Goal: Transaction & Acquisition: Obtain resource

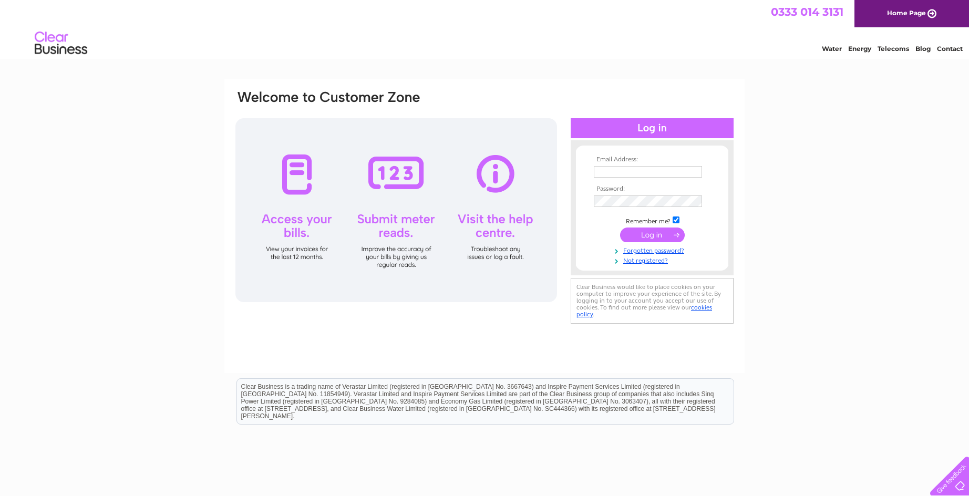
type input "[EMAIL_ADDRESS][DOMAIN_NAME]"
click at [663, 235] on input "submit" at bounding box center [652, 235] width 65 height 15
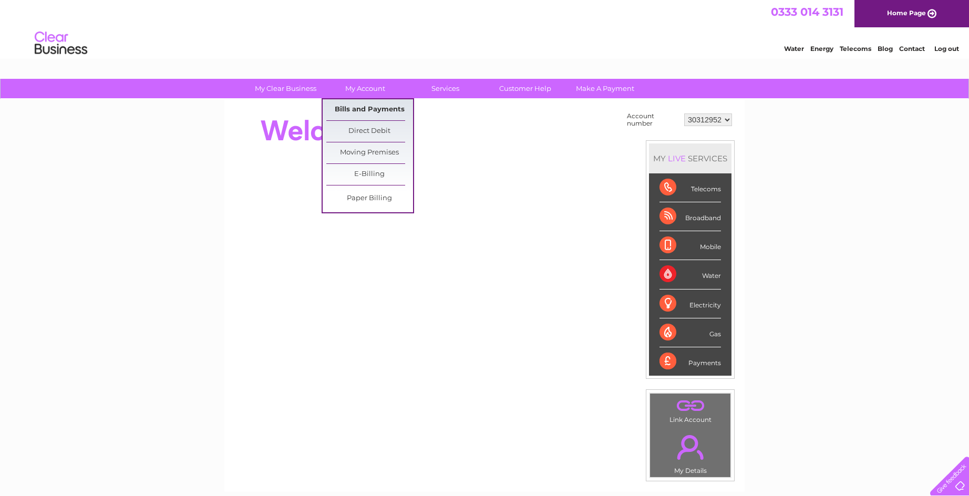
click at [366, 109] on link "Bills and Payments" at bounding box center [369, 109] width 87 height 21
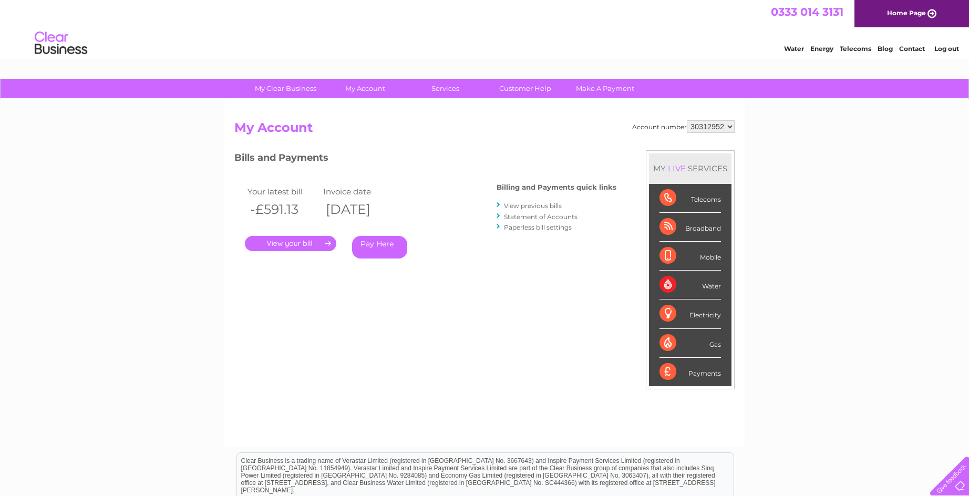
click at [283, 243] on link "." at bounding box center [290, 243] width 91 height 15
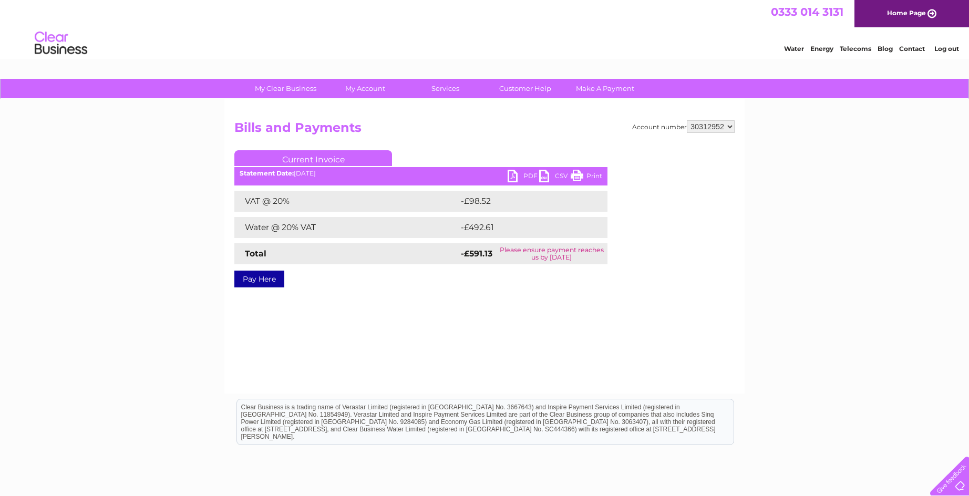
click at [512, 174] on link "PDF" at bounding box center [524, 177] width 32 height 15
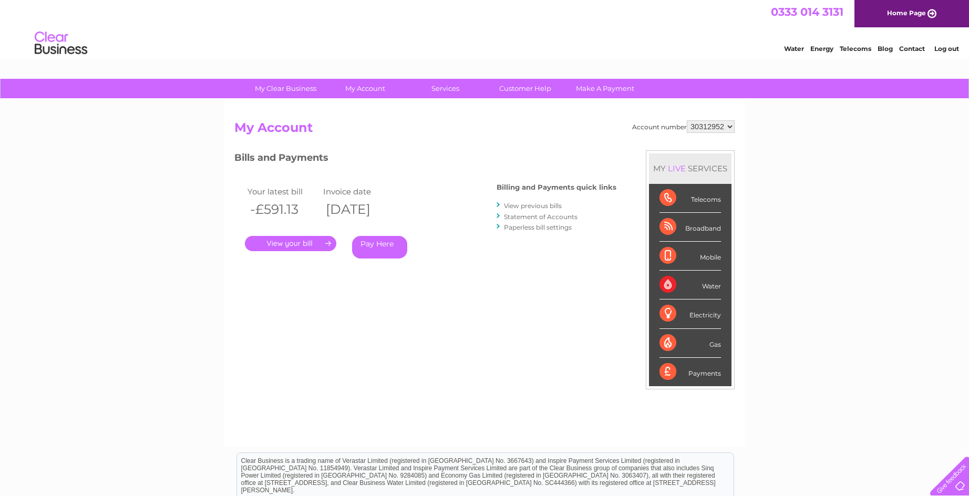
click at [948, 48] on link "Log out" at bounding box center [947, 49] width 25 height 8
